Goal: Task Accomplishment & Management: Manage account settings

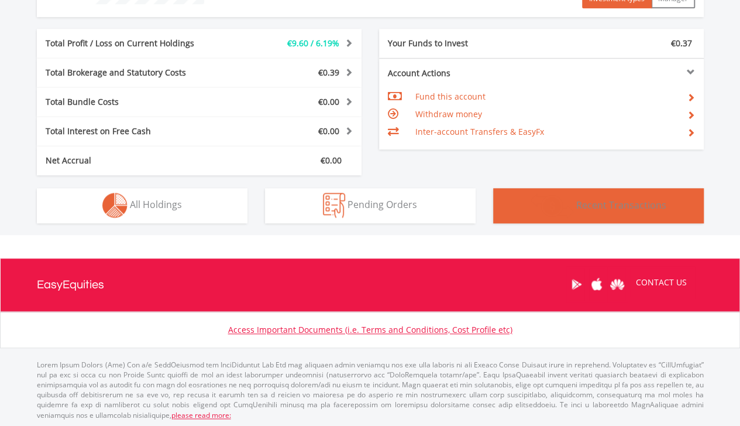
click at [644, 203] on span "Recent Transactions" at bounding box center [622, 204] width 90 height 13
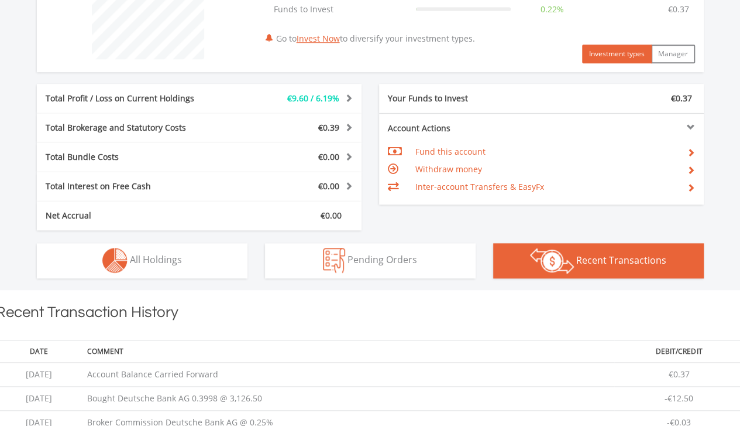
scroll to position [505, 0]
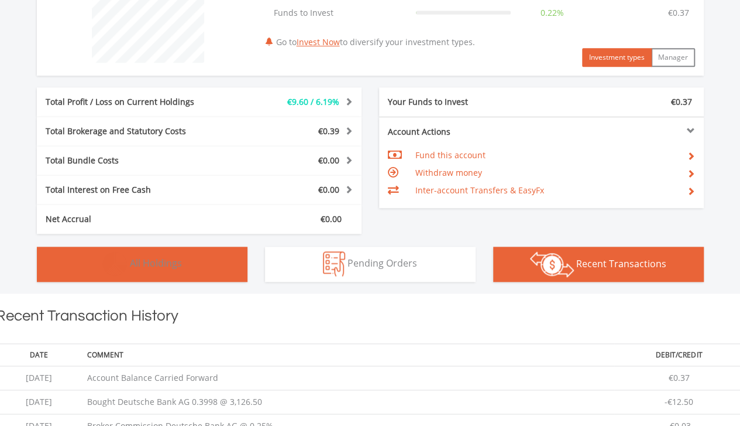
click at [125, 262] on img "button" at bounding box center [114, 263] width 25 height 25
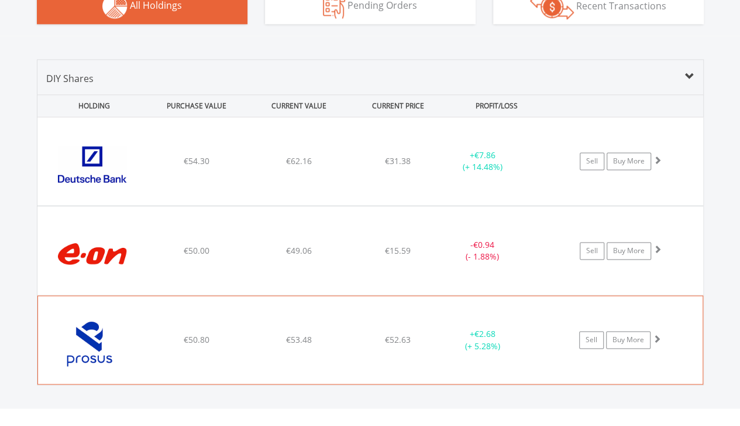
scroll to position [821, 0]
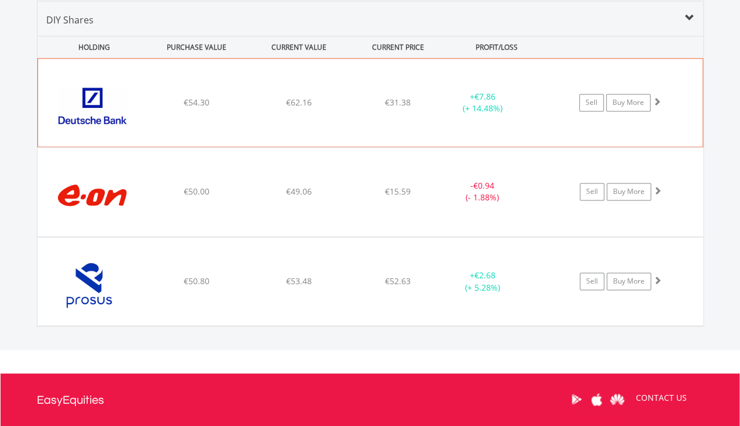
click at [657, 98] on span at bounding box center [657, 101] width 8 height 8
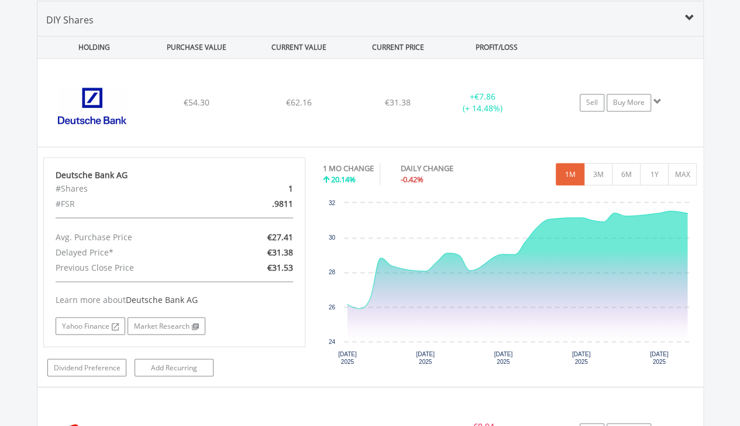
scroll to position [879, 0]
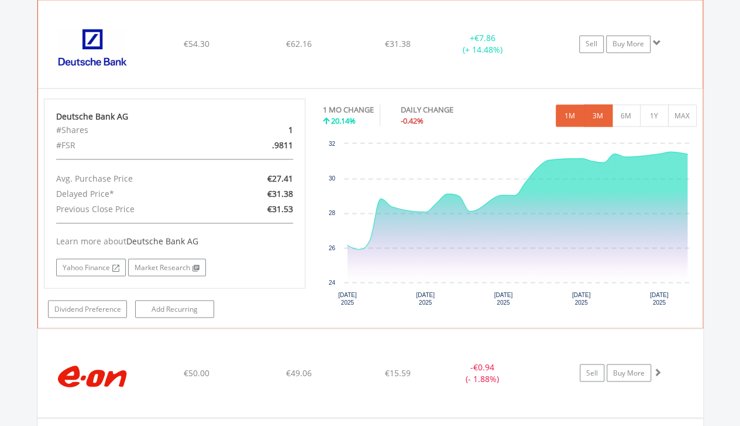
click at [596, 116] on button "3M" at bounding box center [598, 115] width 29 height 22
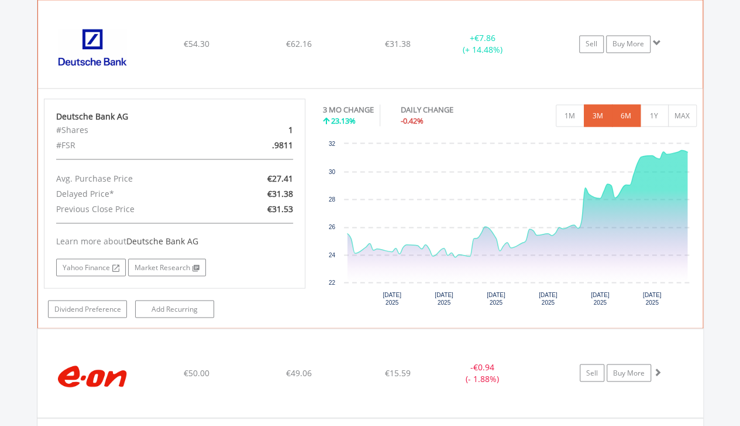
click at [624, 118] on button "6M" at bounding box center [626, 115] width 29 height 22
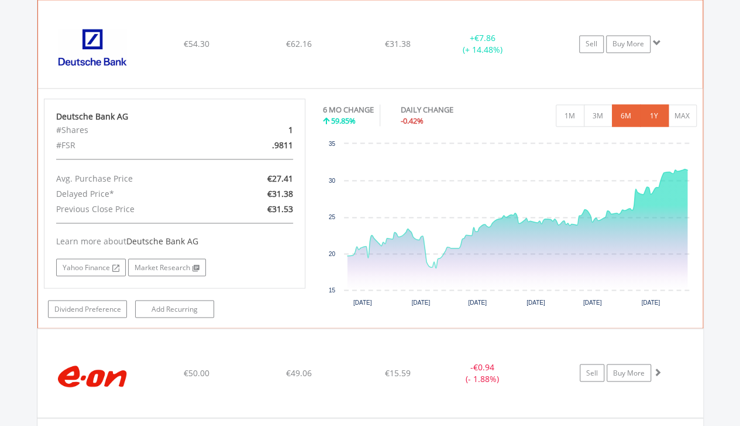
click at [654, 117] on button "1Y" at bounding box center [654, 115] width 29 height 22
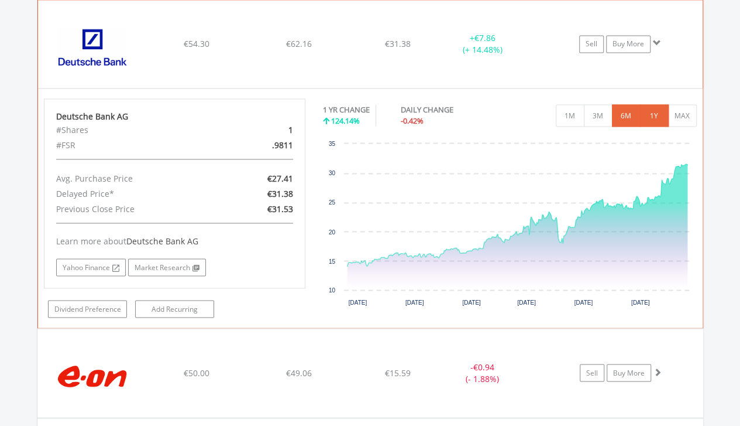
click at [619, 119] on button "6M" at bounding box center [626, 115] width 29 height 22
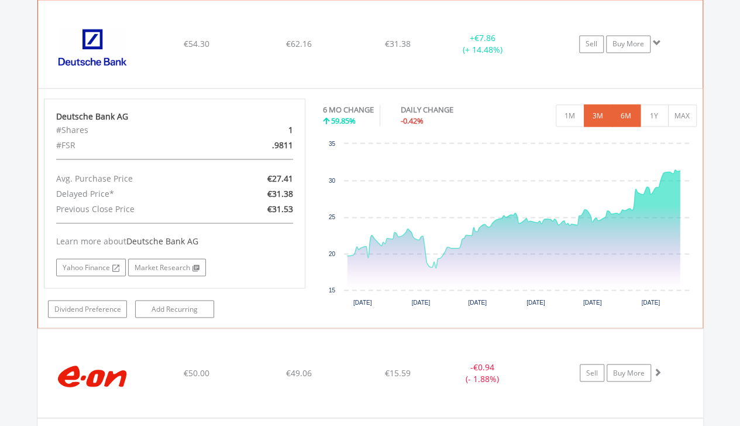
click at [596, 111] on button "3M" at bounding box center [598, 115] width 29 height 22
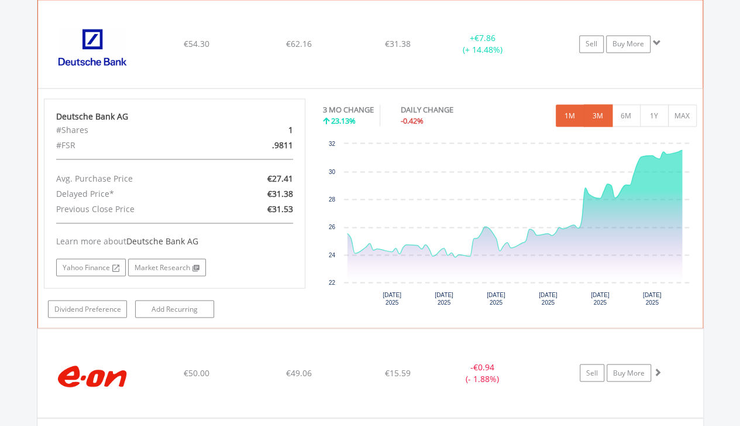
click at [571, 113] on button "1M" at bounding box center [570, 115] width 29 height 22
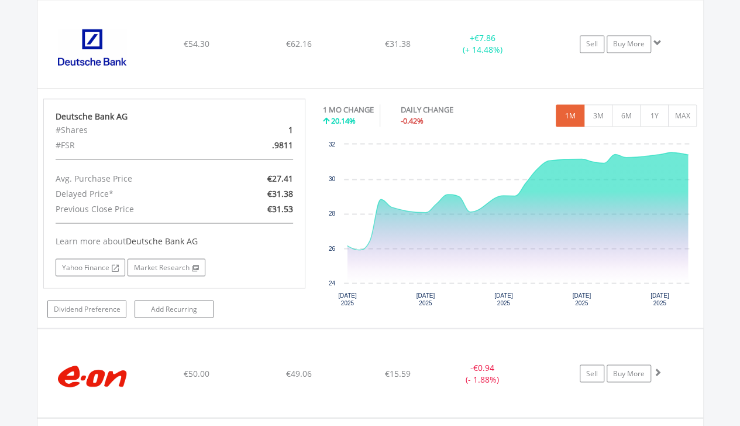
scroll to position [821, 0]
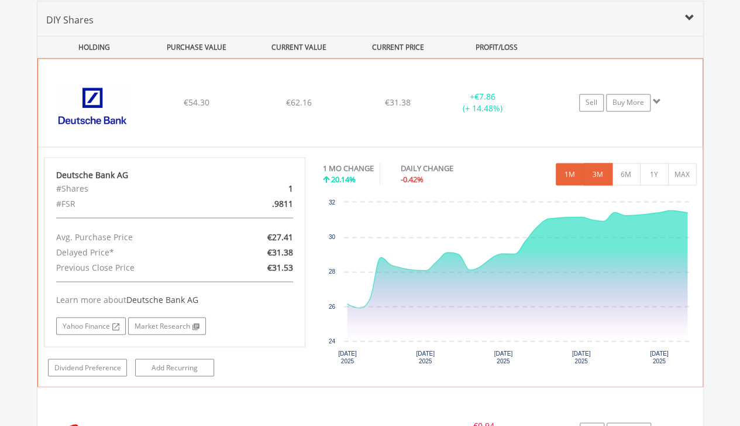
click at [595, 177] on button "3M" at bounding box center [598, 174] width 29 height 22
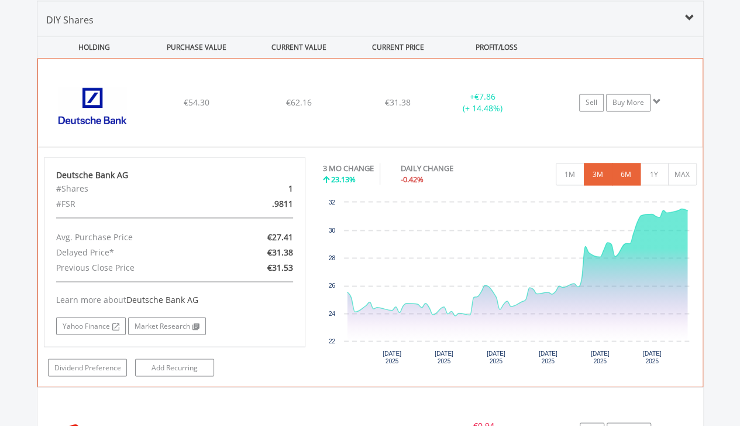
click at [629, 172] on button "6M" at bounding box center [626, 174] width 29 height 22
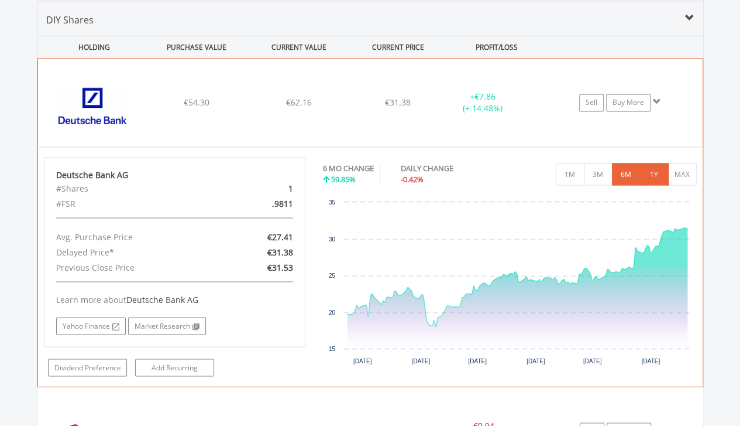
click at [655, 179] on button "1Y" at bounding box center [654, 174] width 29 height 22
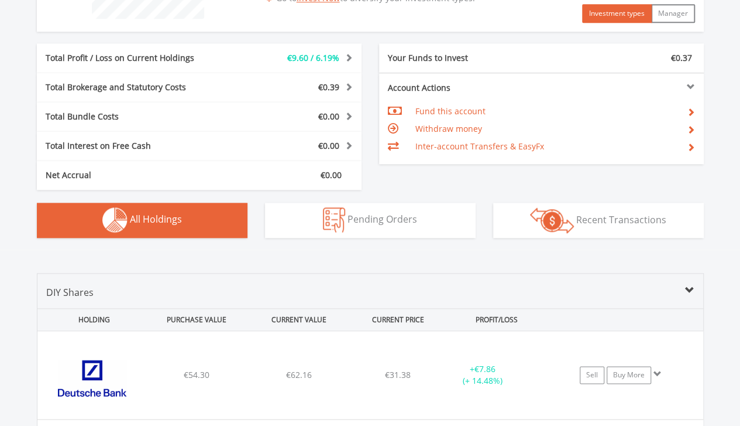
scroll to position [528, 0]
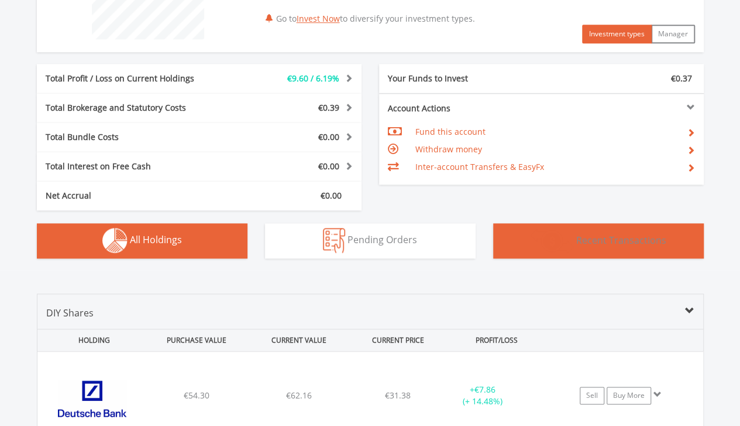
click at [598, 239] on span "Recent Transactions" at bounding box center [622, 239] width 90 height 13
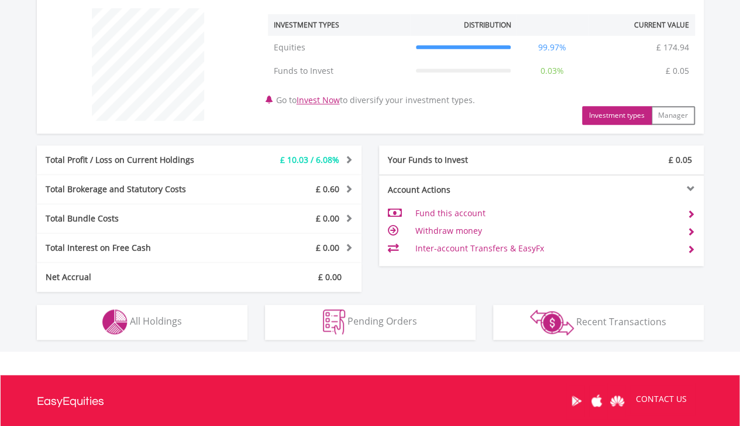
scroll to position [563, 0]
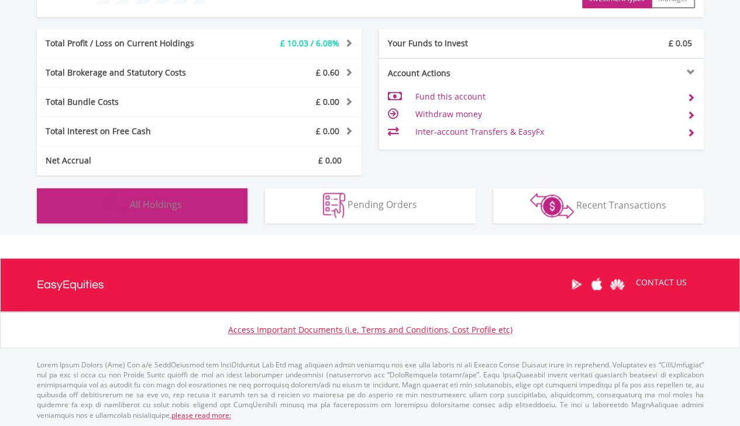
click at [193, 207] on button "Holdings All Holdings" at bounding box center [142, 205] width 211 height 35
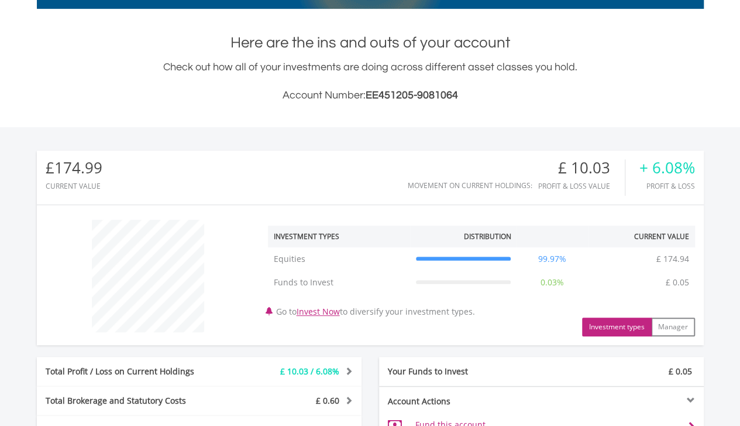
scroll to position [0, 0]
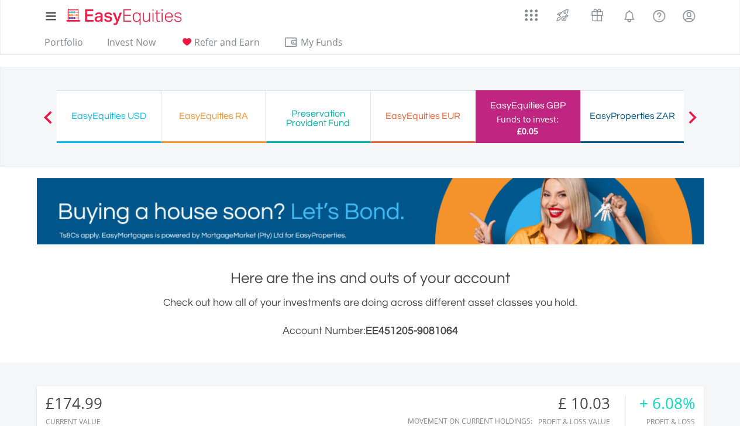
click at [44, 112] on span at bounding box center [48, 117] width 8 height 13
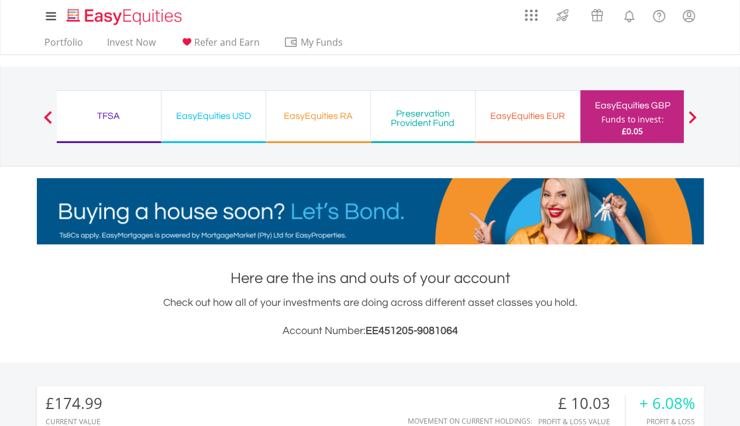
click at [44, 116] on button "Previous" at bounding box center [47, 122] width 23 height 12
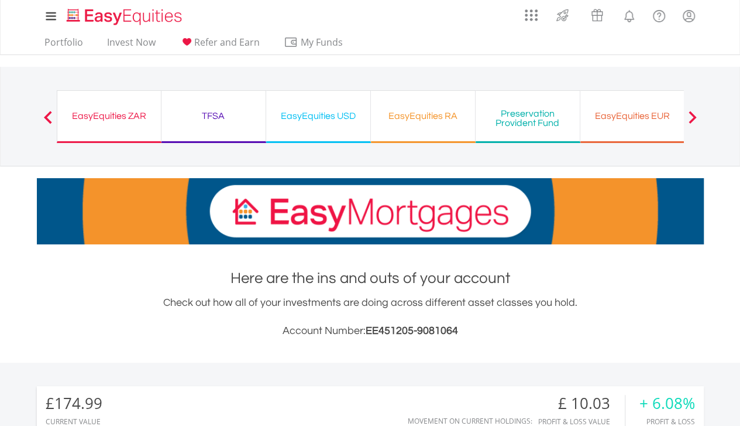
click at [107, 114] on div "EasyEquities ZAR" at bounding box center [109, 116] width 90 height 16
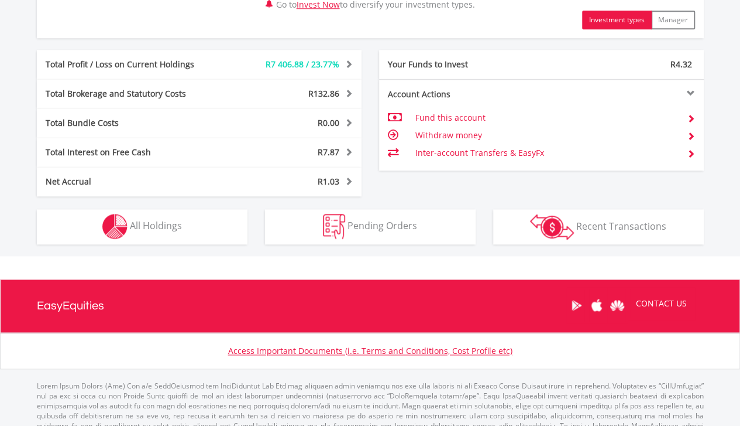
scroll to position [657, 0]
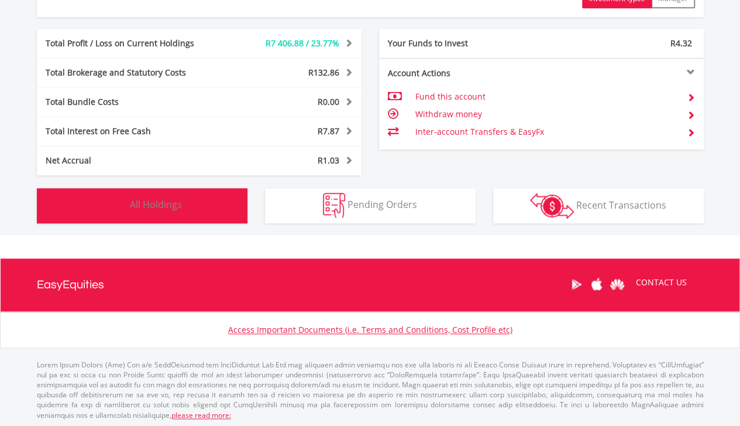
click at [193, 207] on button "Holdings All Holdings" at bounding box center [142, 205] width 211 height 35
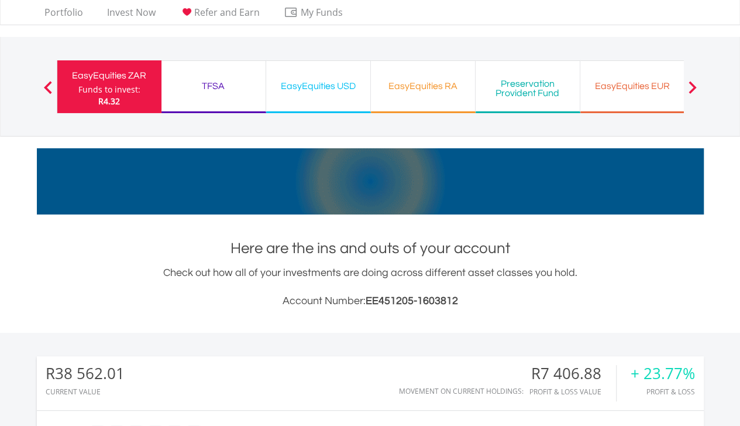
scroll to position [0, 0]
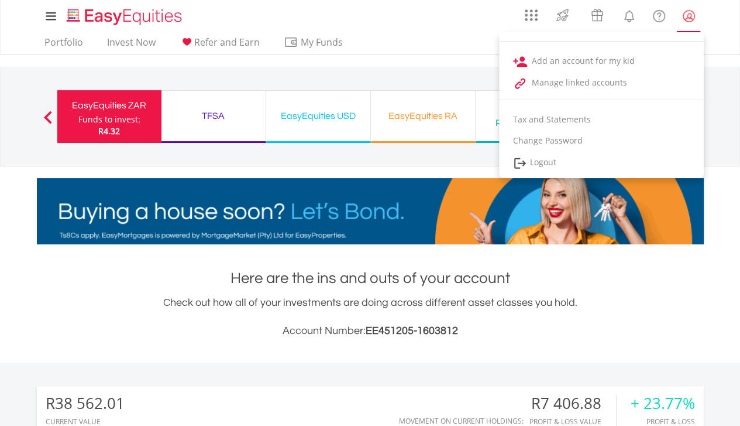
click at [691, 13] on lord-icon "My Profile" at bounding box center [689, 16] width 15 height 15
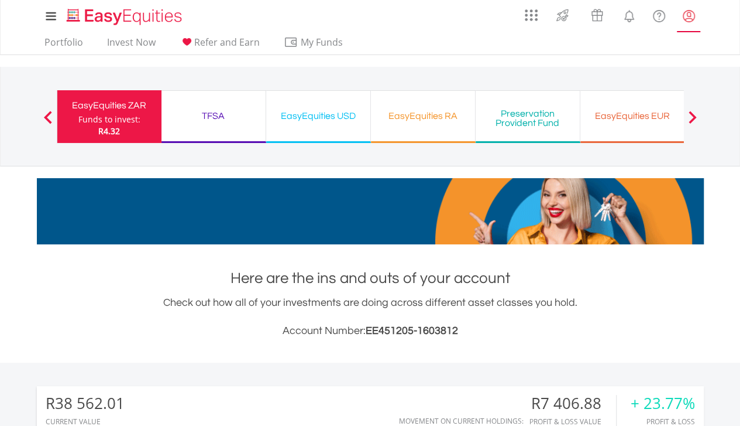
click at [691, 13] on lord-icon "My Profile" at bounding box center [689, 16] width 15 height 15
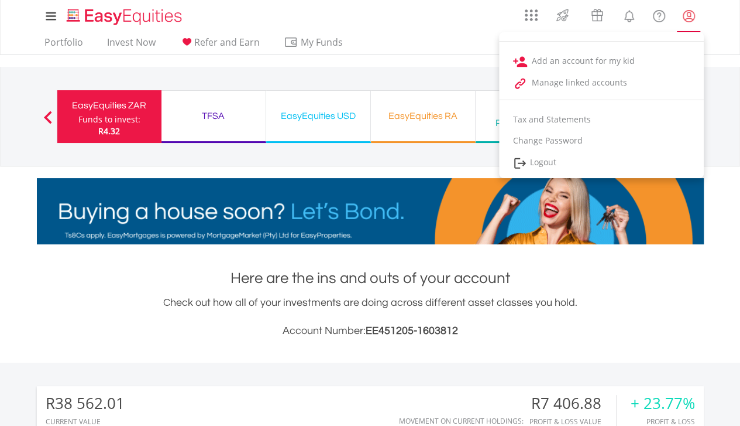
click at [697, 15] on link "My Profile" at bounding box center [689, 16] width 30 height 26
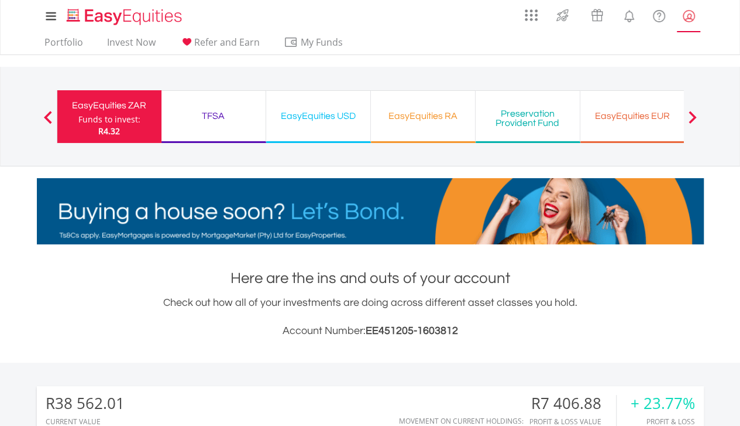
click at [694, 15] on lord-icon "My Profile" at bounding box center [689, 16] width 15 height 15
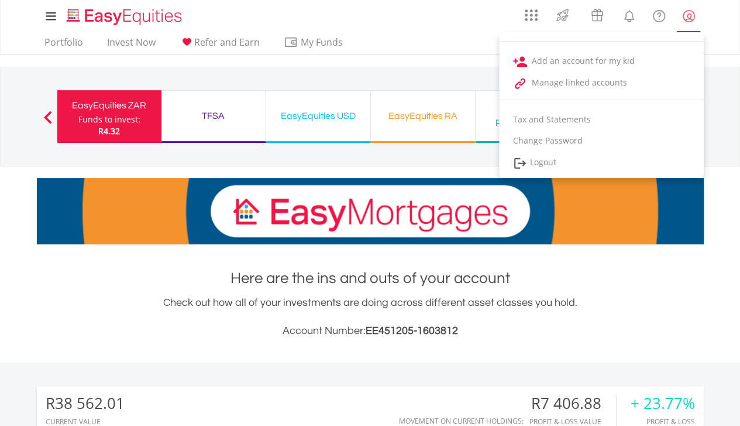
click at [695, 13] on lord-icon "My Profile" at bounding box center [689, 16] width 15 height 15
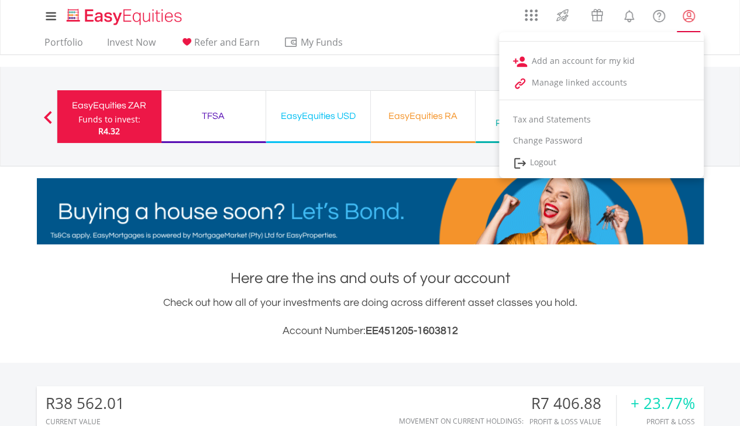
click at [686, 13] on lord-icon "My Profile" at bounding box center [689, 16] width 15 height 15
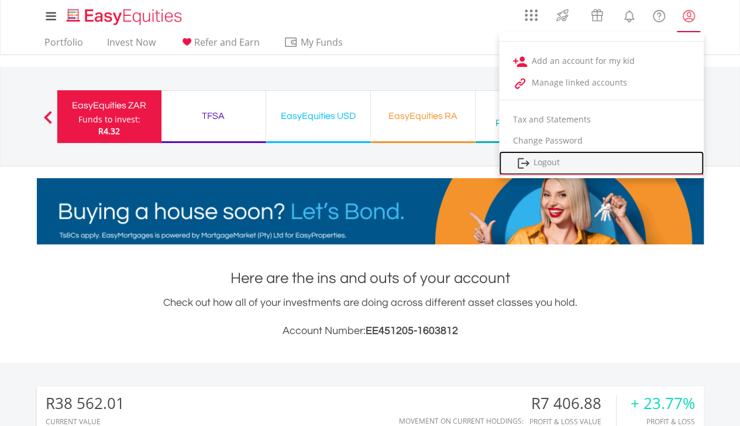
click at [540, 161] on link "Logout" at bounding box center [601, 163] width 205 height 24
